Goal: Task Accomplishment & Management: Use online tool/utility

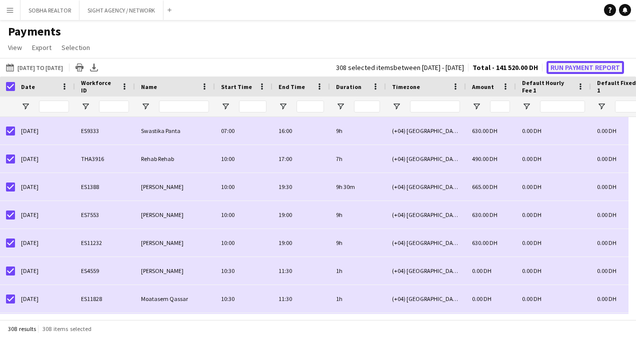
click at [579, 69] on button "Run Payment Report" at bounding box center [586, 67] width 78 height 13
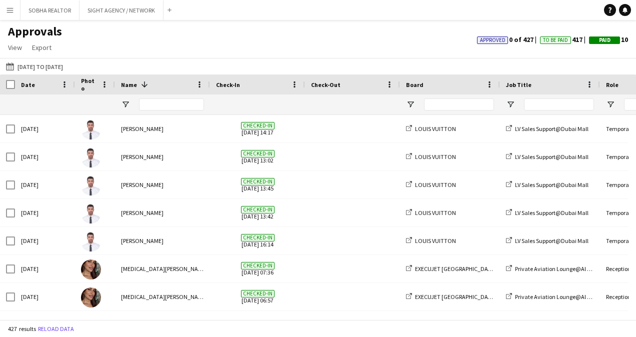
click at [13, 14] on button "Menu" at bounding box center [10, 10] width 20 height 20
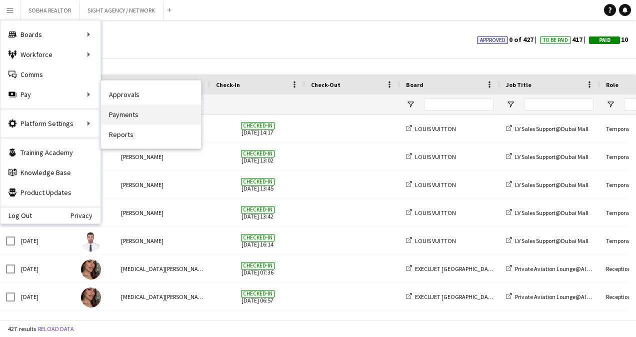
click at [139, 114] on link "Payments" at bounding box center [151, 115] width 100 height 20
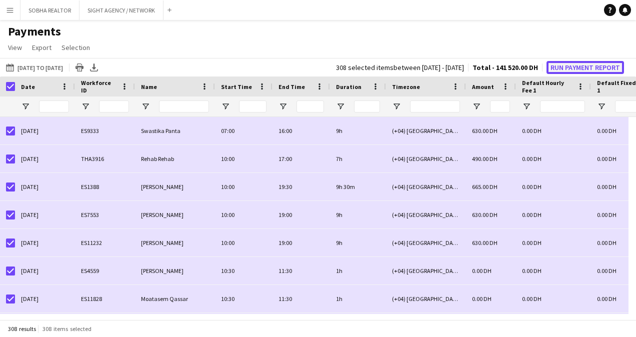
click at [579, 67] on button "Run Payment Report" at bounding box center [586, 67] width 78 height 13
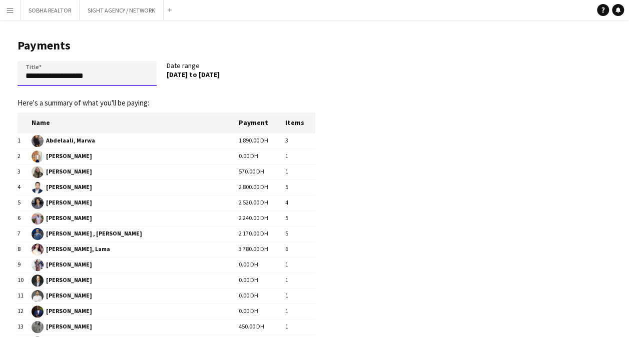
click at [26, 75] on input "**********" at bounding box center [87, 73] width 139 height 25
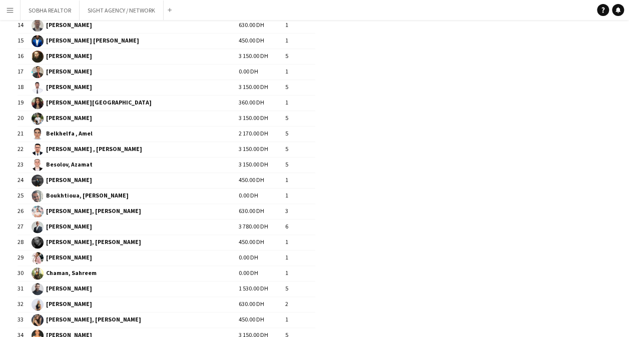
scroll to position [1512, 0]
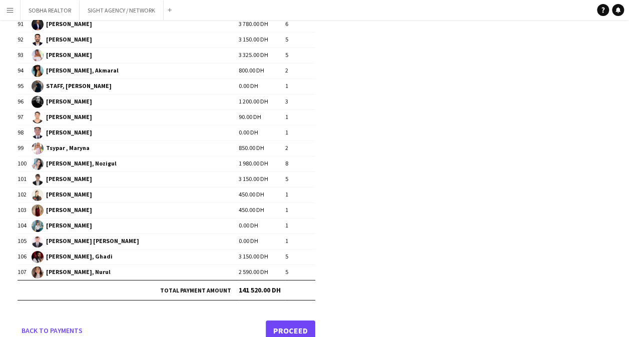
type input "**********"
click at [303, 321] on link "Proceed" at bounding box center [291, 331] width 50 height 20
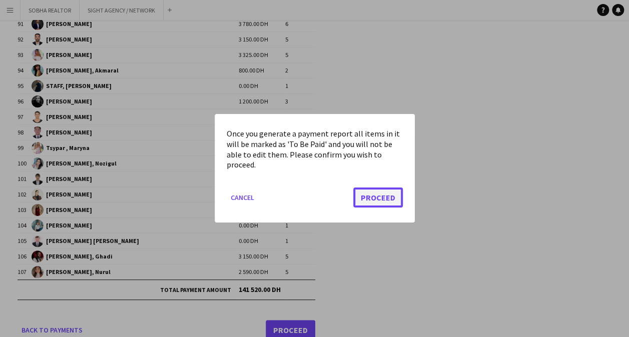
click at [379, 195] on button "Proceed" at bounding box center [378, 198] width 50 height 20
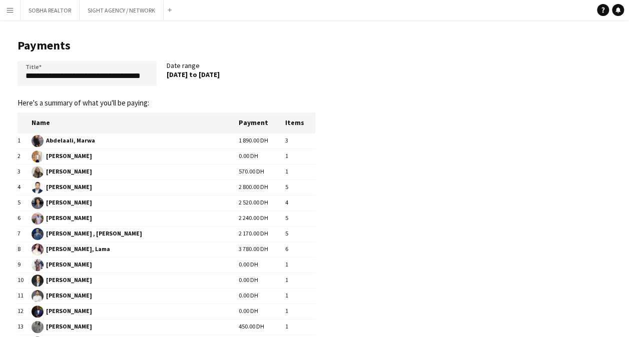
scroll to position [1512, 0]
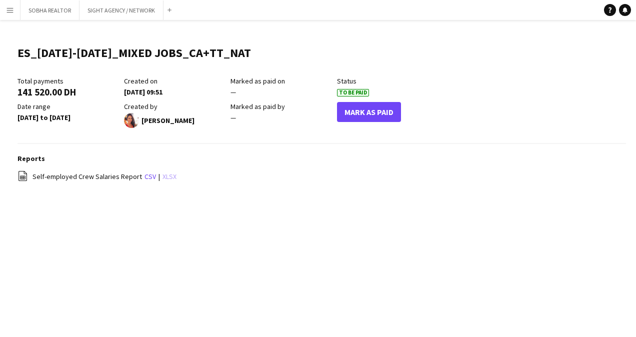
click at [170, 177] on link "xlsx" at bounding box center [170, 176] width 14 height 9
click at [359, 296] on div "Menu Boards Boards Boards All jobs Status Workforce Workforce My Workforce Recr…" at bounding box center [318, 168] width 636 height 337
